Goal: Obtain resource: Download file/media

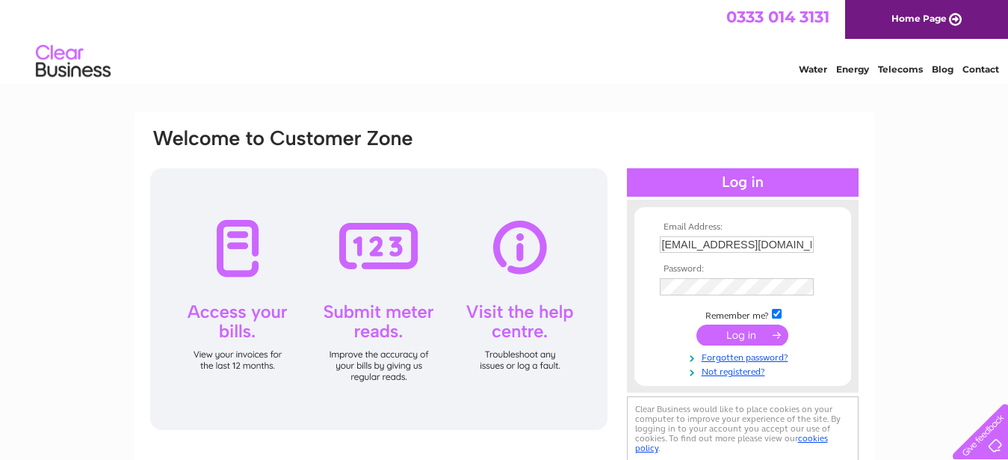
click at [731, 332] on input "submit" at bounding box center [742, 334] width 92 height 21
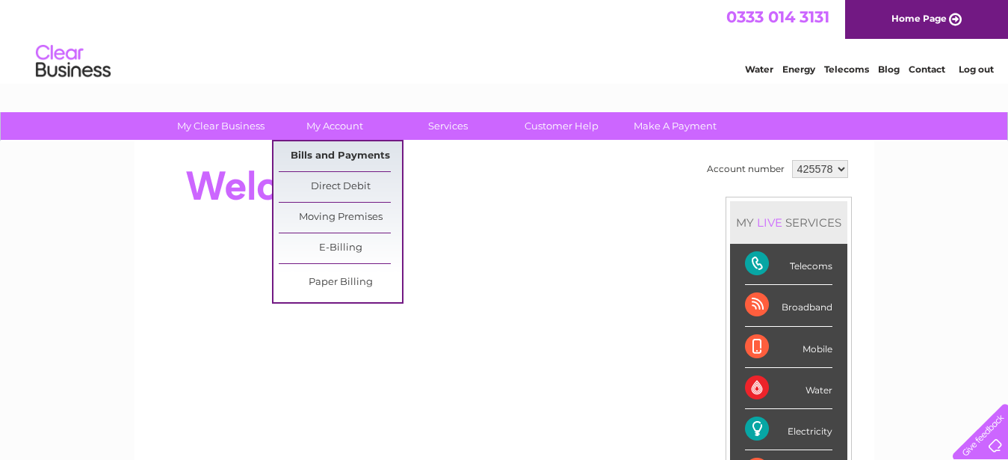
click at [353, 152] on link "Bills and Payments" at bounding box center [340, 156] width 123 height 30
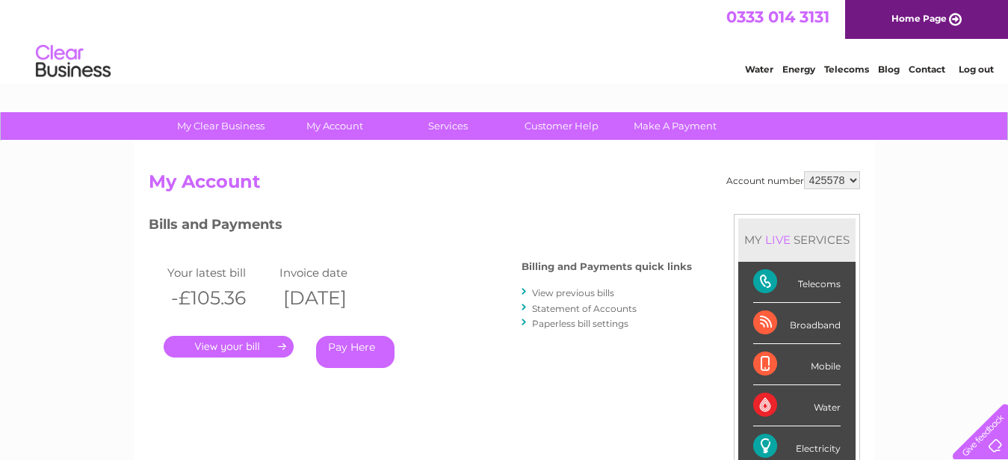
click at [563, 293] on link "View previous bills" at bounding box center [573, 292] width 82 height 11
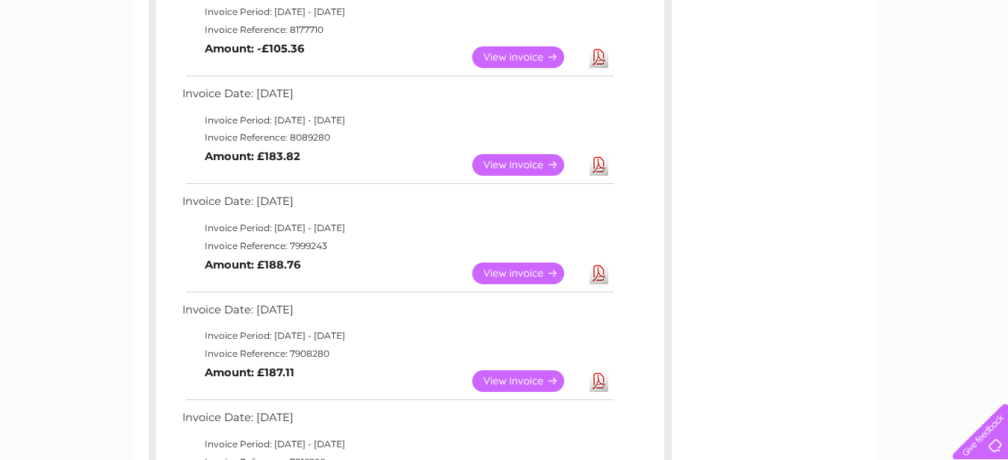
scroll to position [343, 0]
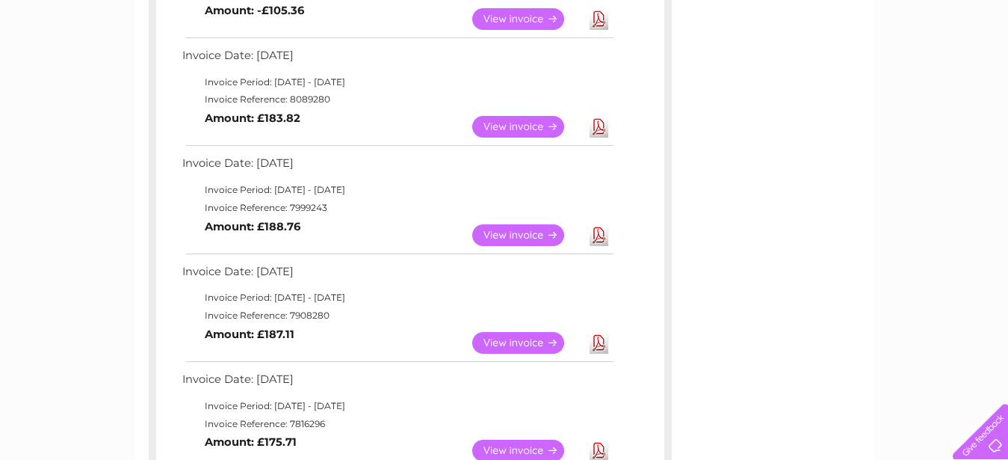
click at [519, 234] on link "View" at bounding box center [527, 235] width 110 height 22
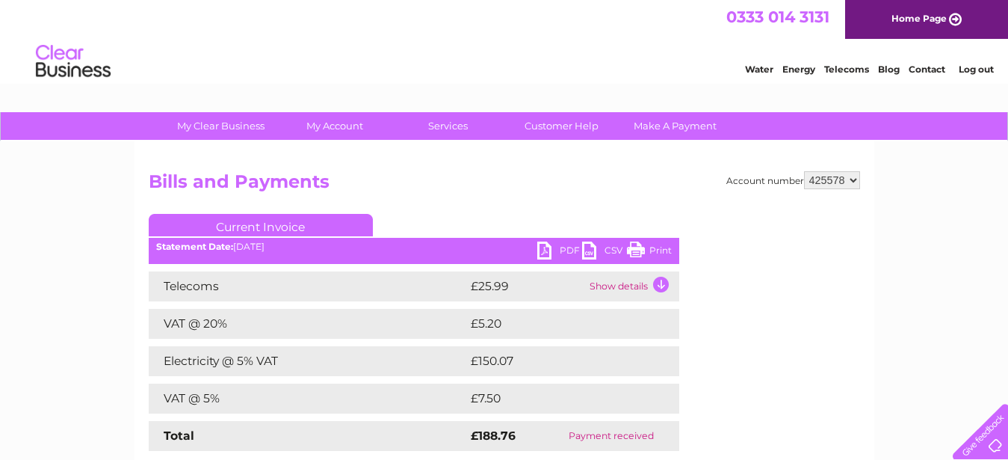
click at [590, 253] on link "CSV" at bounding box center [604, 252] width 45 height 22
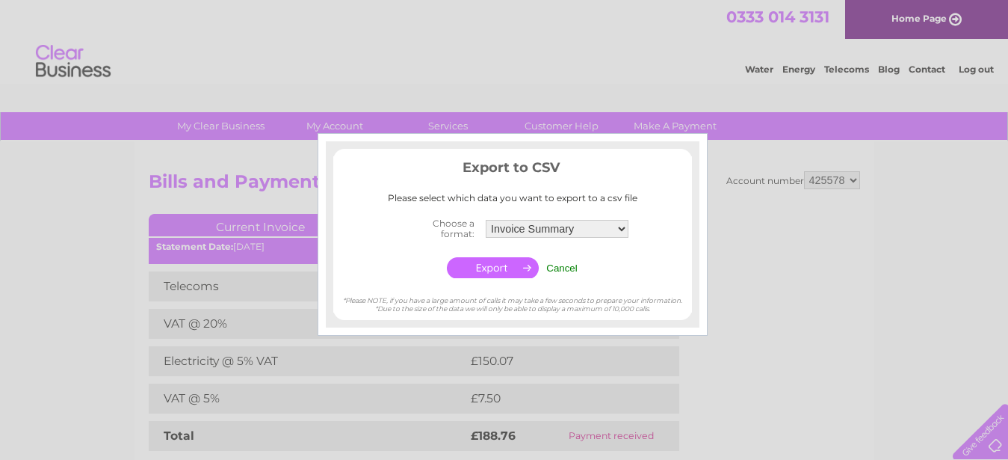
click at [235, 154] on div at bounding box center [504, 230] width 1008 height 460
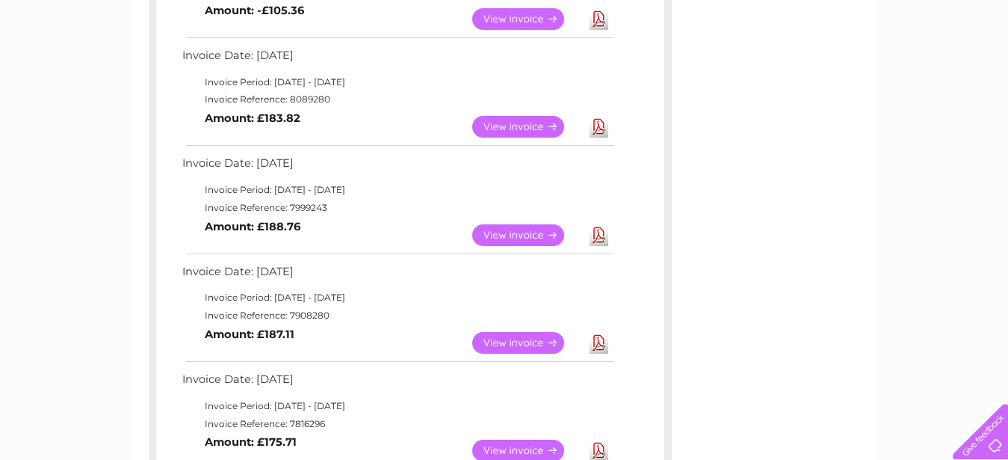
click at [531, 234] on link "View" at bounding box center [527, 235] width 110 height 22
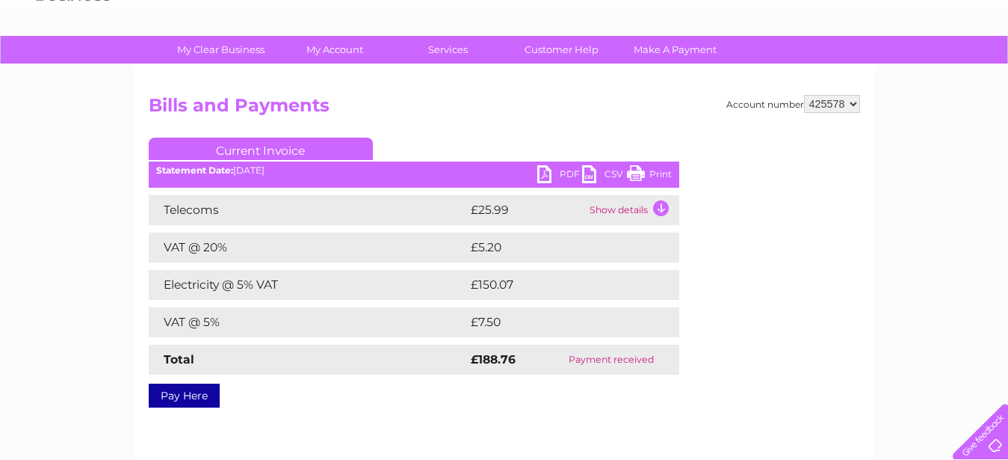
scroll to position [114, 0]
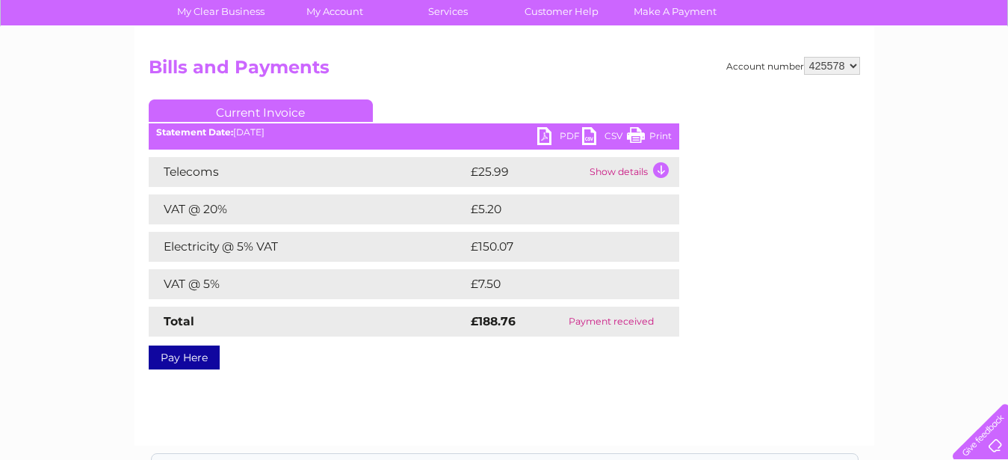
click at [545, 137] on link "PDF" at bounding box center [559, 138] width 45 height 22
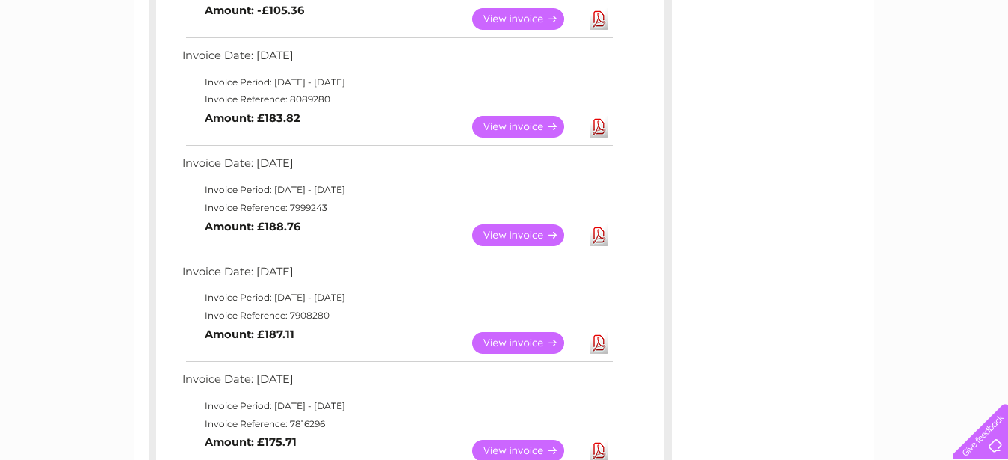
click at [510, 335] on link "View" at bounding box center [527, 343] width 110 height 22
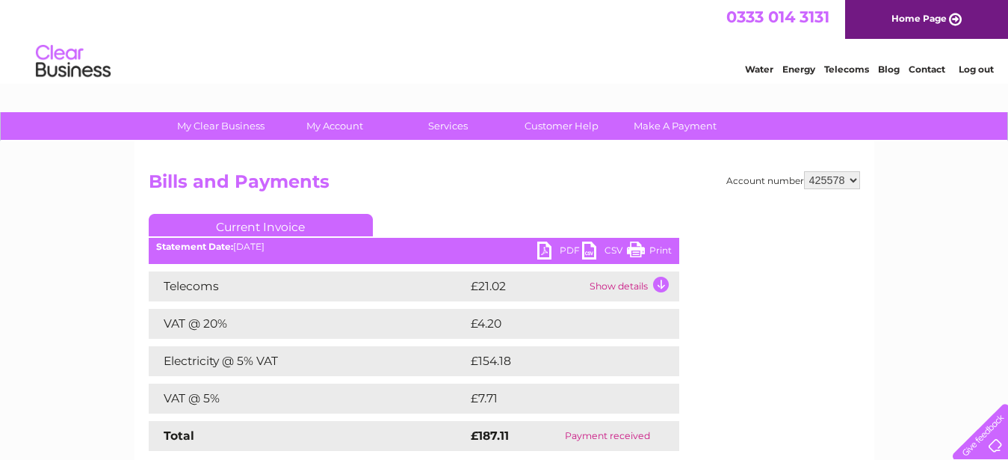
click at [563, 250] on link "PDF" at bounding box center [559, 252] width 45 height 22
